Goal: Book appointment/travel/reservation

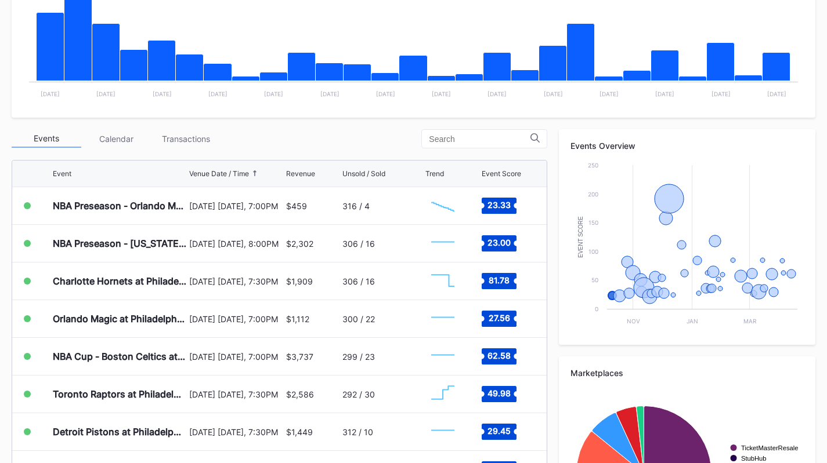
scroll to position [298, 0]
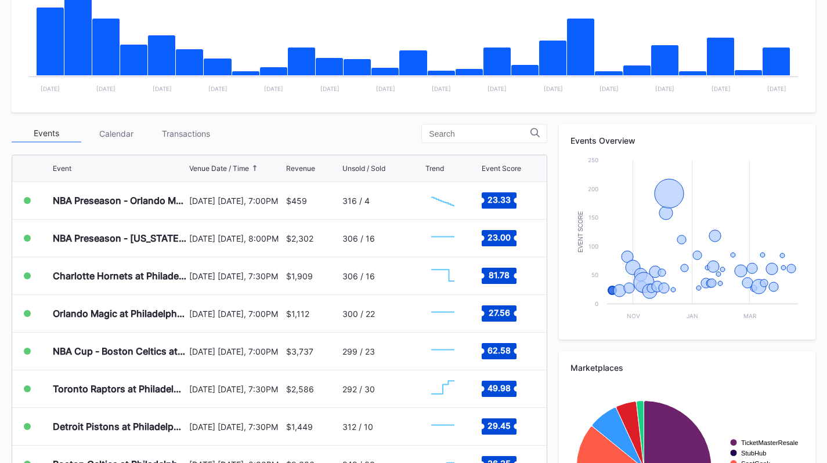
click at [213, 270] on div "[DATE] [DATE], 7:30PM" at bounding box center [235, 276] width 93 height 37
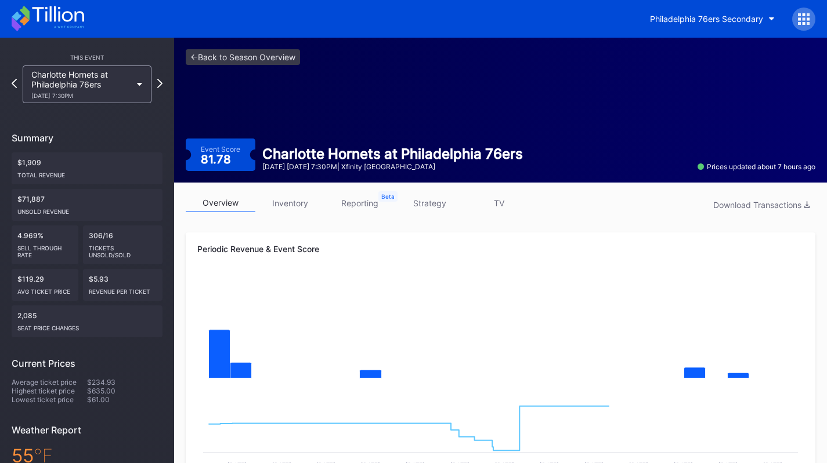
click at [425, 201] on link "strategy" at bounding box center [429, 203] width 70 height 18
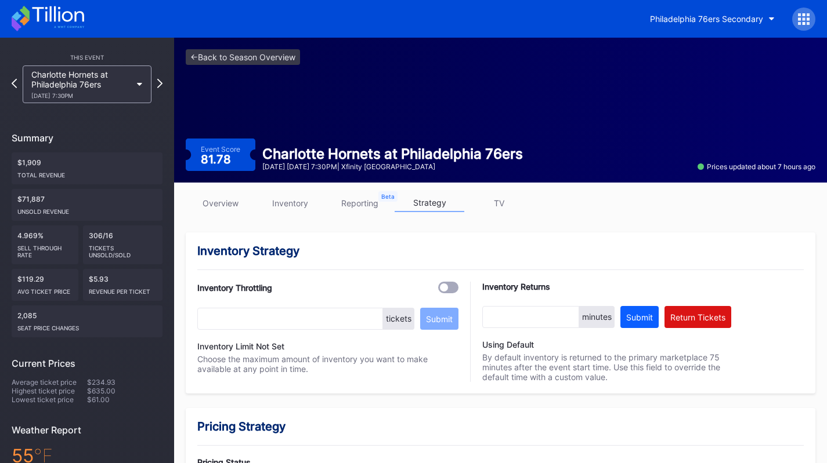
click at [201, 198] on link "overview" at bounding box center [221, 203] width 70 height 18
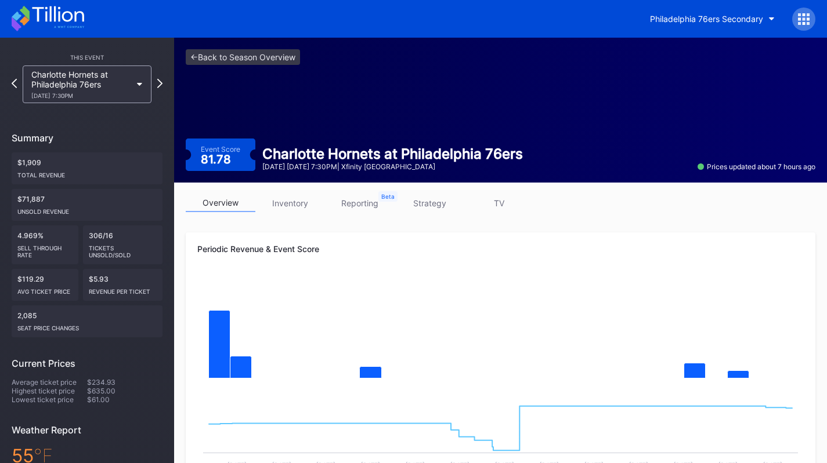
click at [99, 75] on div "Charlotte Hornets at Philadelphia 76ers [DATE] 7:30PM" at bounding box center [81, 85] width 100 height 30
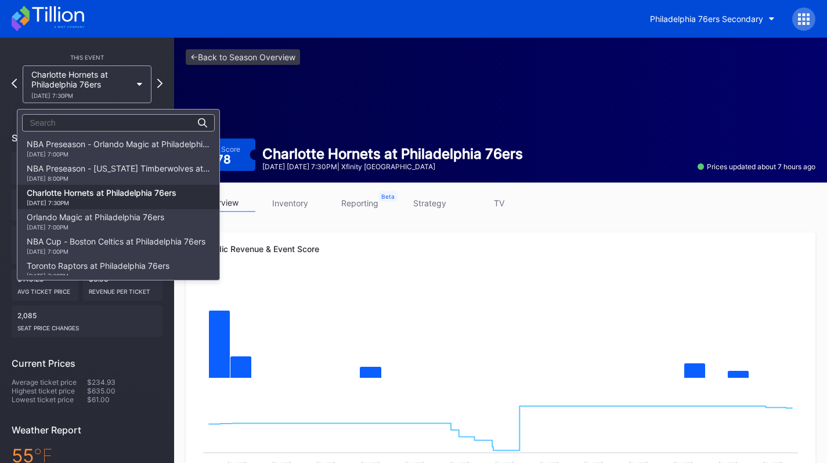
scroll to position [49, 0]
